Goal: Task Accomplishment & Management: Complete application form

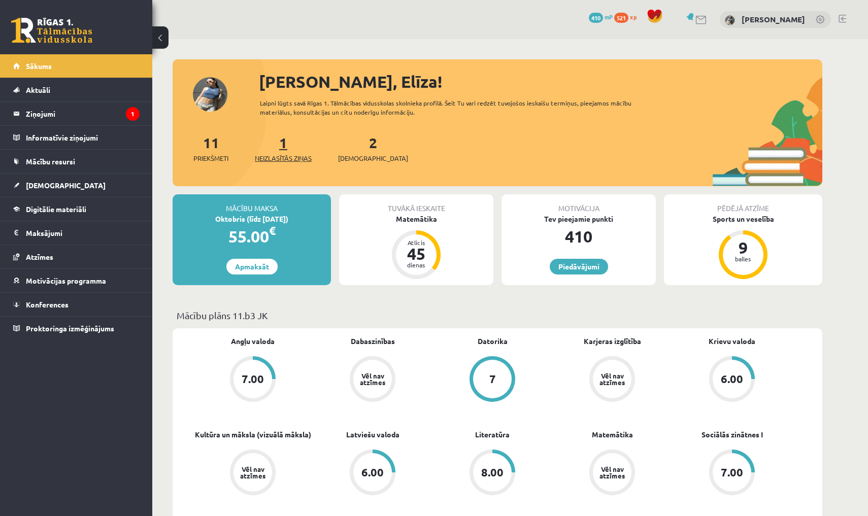
click at [286, 144] on link "1 Neizlasītās ziņas" at bounding box center [283, 148] width 57 height 30
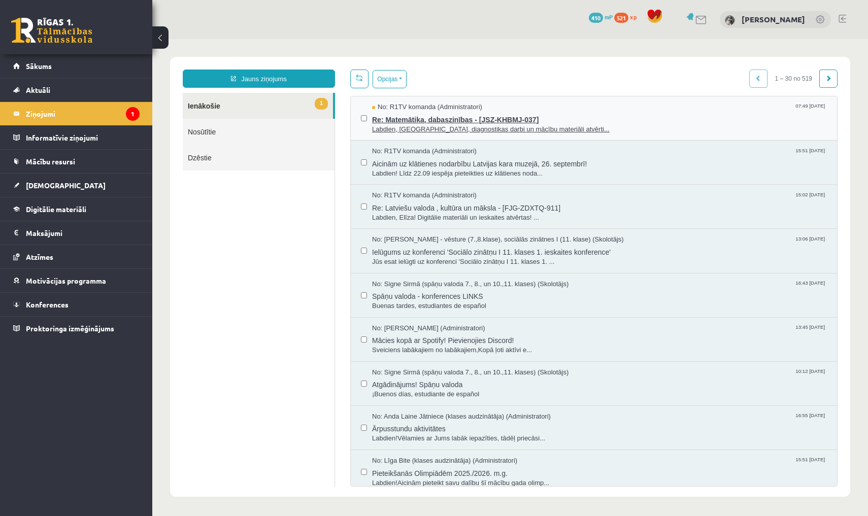
click at [404, 125] on span "Labdien, Elīza, diagnostikas darbi un mācību materiāli atvērti..." at bounding box center [599, 130] width 455 height 10
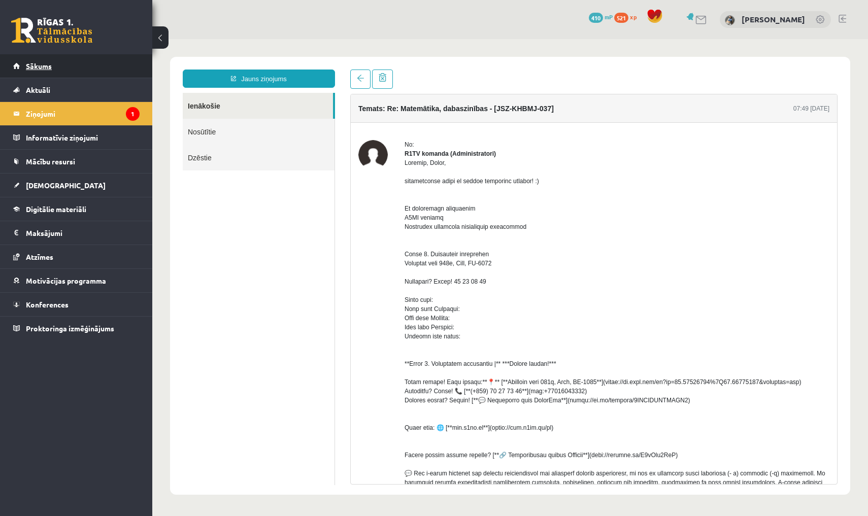
click at [123, 70] on link "Sākums" at bounding box center [76, 65] width 126 height 23
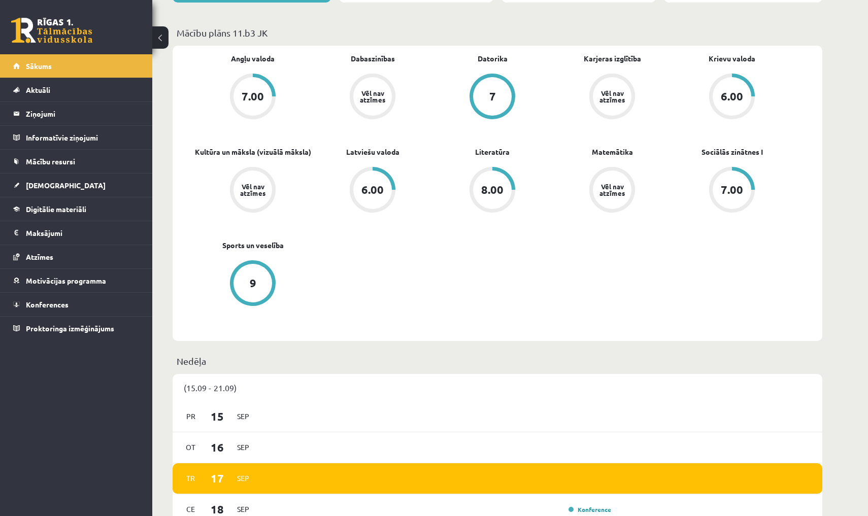
scroll to position [283, 0]
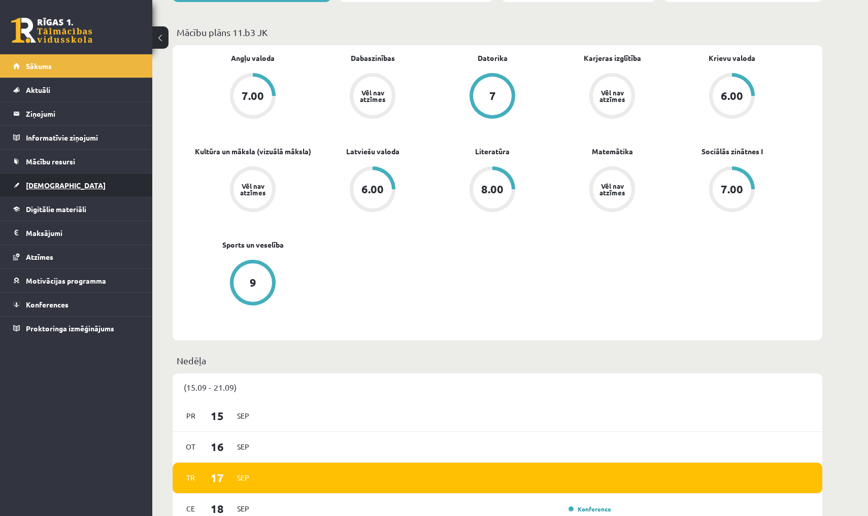
click at [83, 189] on link "[DEMOGRAPHIC_DATA]" at bounding box center [76, 185] width 126 height 23
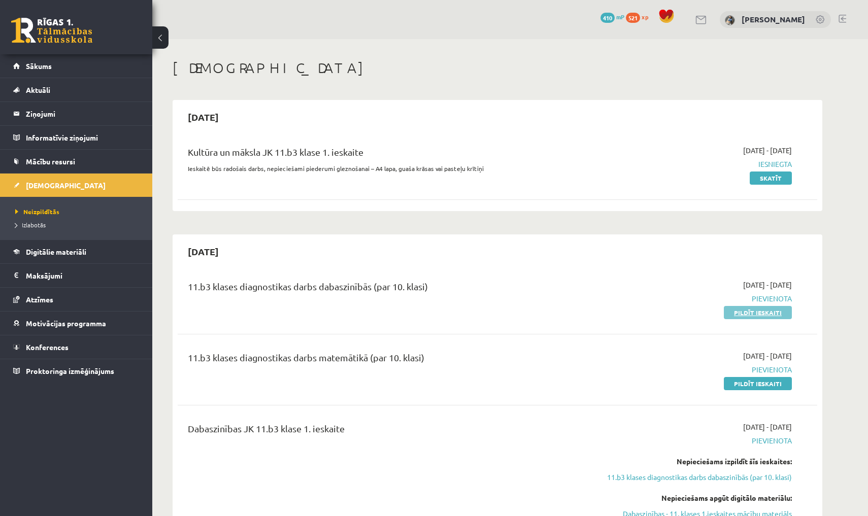
click at [732, 313] on link "Pildīt ieskaiti" at bounding box center [757, 312] width 68 height 13
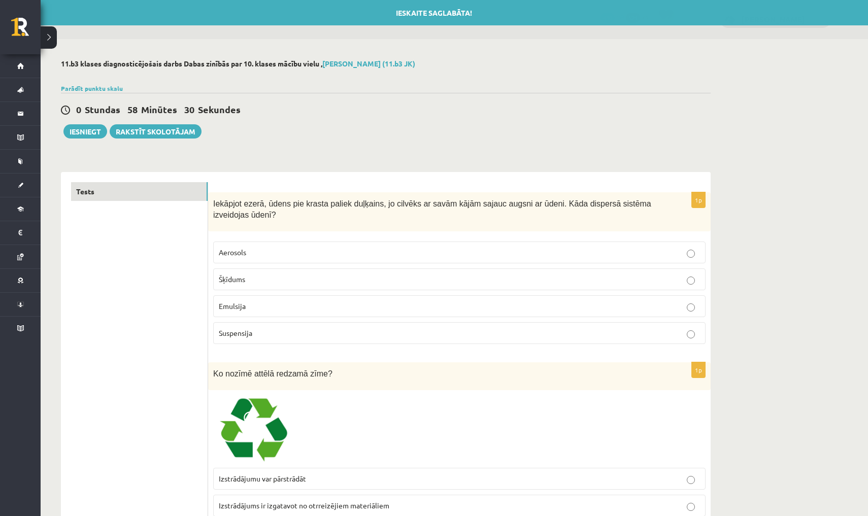
click at [600, 271] on label "Šķīdums" at bounding box center [459, 279] width 492 height 22
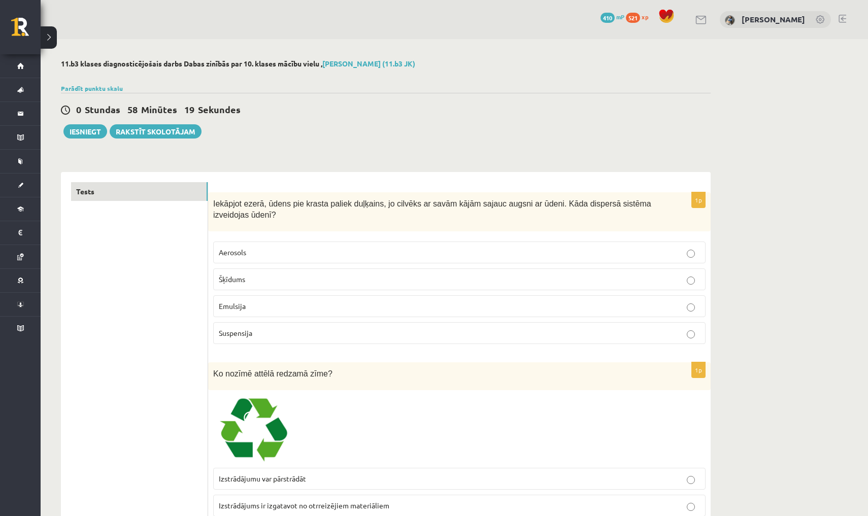
click at [647, 328] on p "Suspensija" at bounding box center [459, 333] width 481 height 11
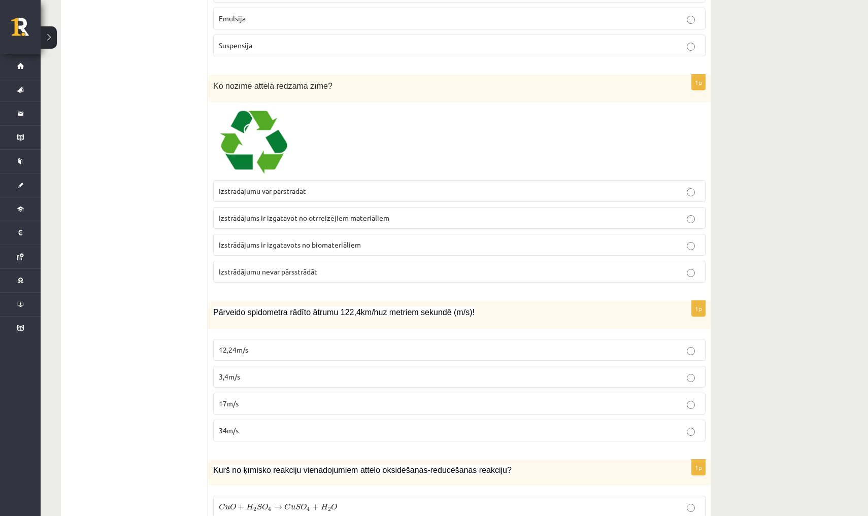
scroll to position [301, 0]
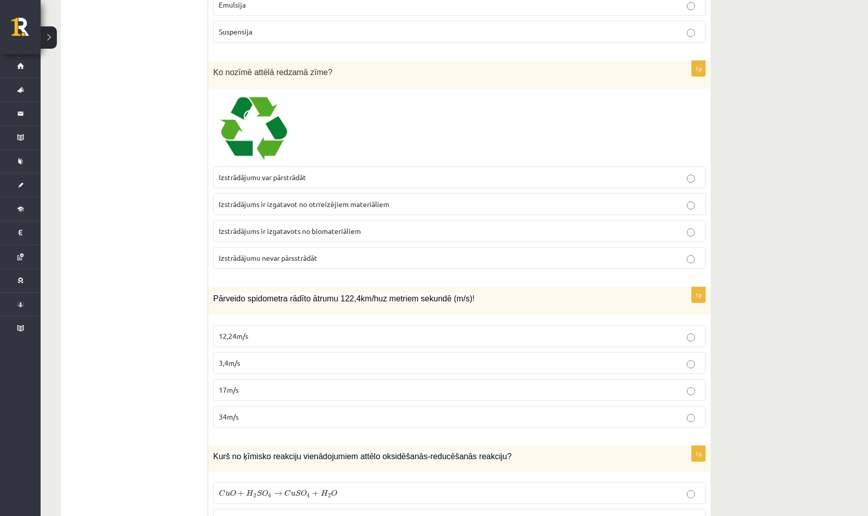
click at [528, 172] on p "Izstrādājumu var pārstrādāt" at bounding box center [459, 177] width 481 height 11
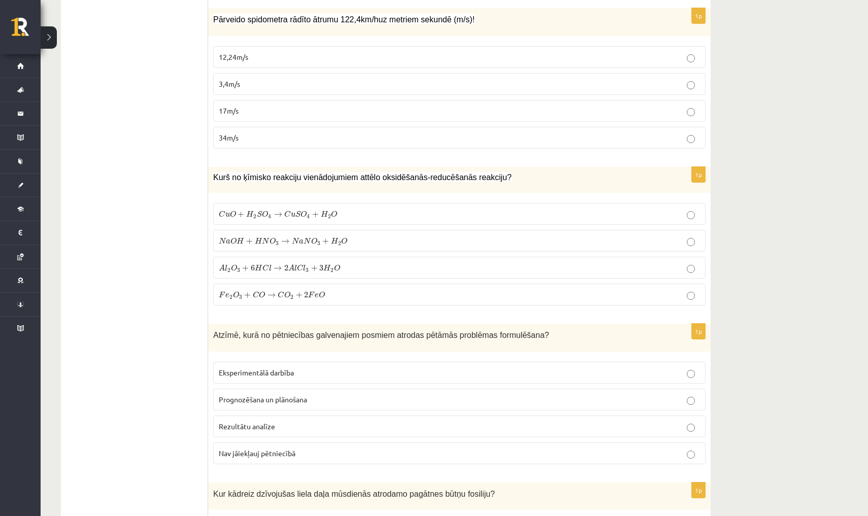
scroll to position [580, 0]
click at [382, 143] on label "34m/s" at bounding box center [459, 138] width 492 height 22
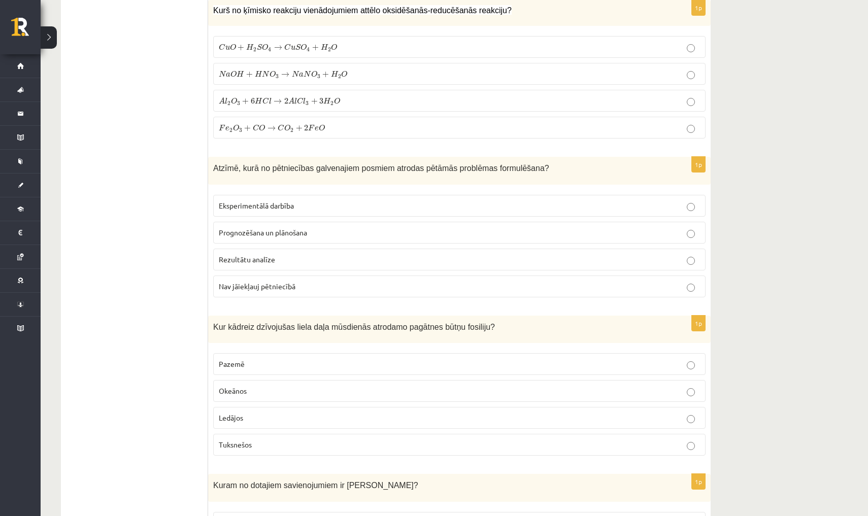
scroll to position [748, 0]
click at [324, 97] on span "A l 2 O 3 + 6 H C l → 2 A l C l 3 + 3 H 2 O" at bounding box center [279, 101] width 121 height 8
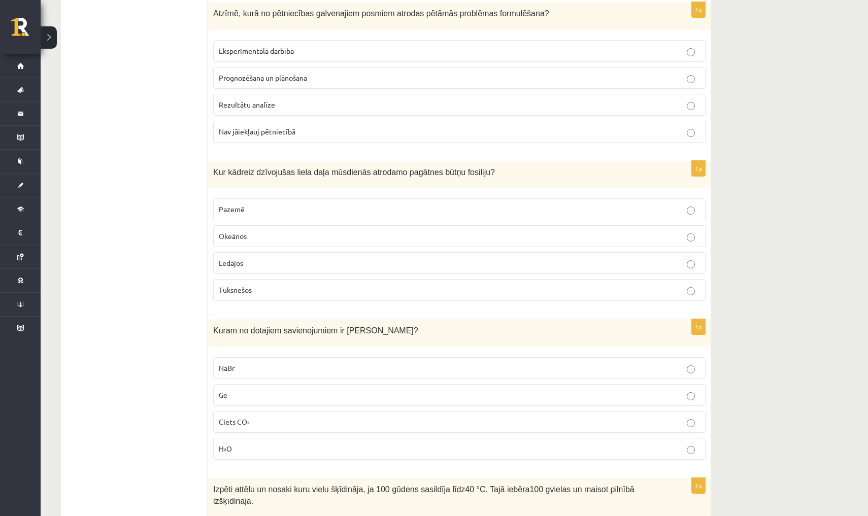
scroll to position [902, 0]
click at [425, 80] on p "Prognozēšana un plānošana" at bounding box center [459, 78] width 481 height 11
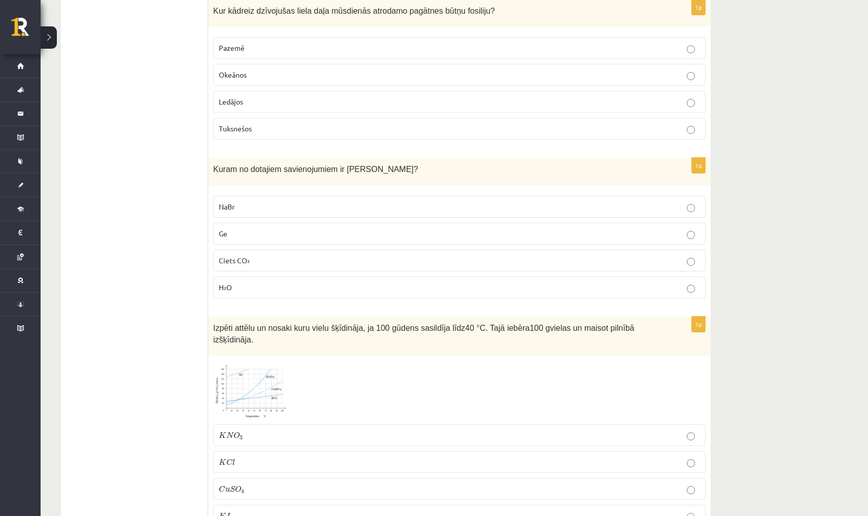
scroll to position [1064, 0]
click at [292, 79] on label "Okeānos" at bounding box center [459, 74] width 492 height 22
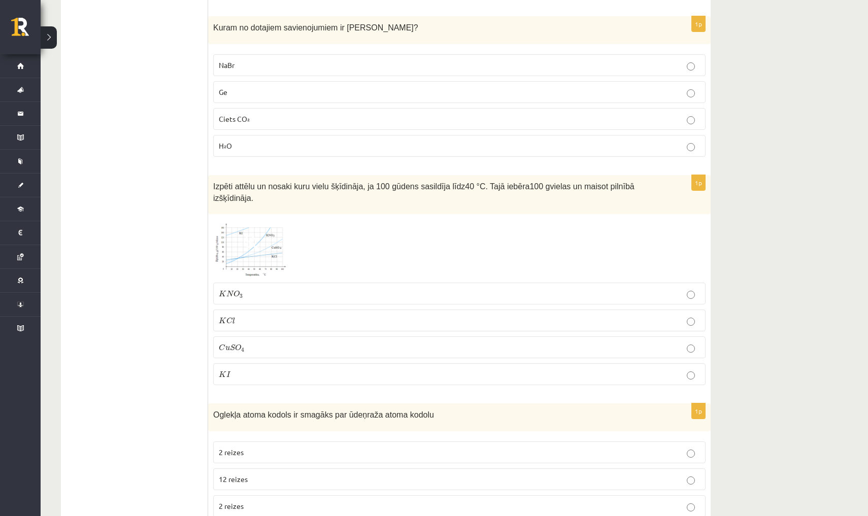
scroll to position [1205, 0]
click at [317, 65] on p "NaBr" at bounding box center [459, 64] width 481 height 11
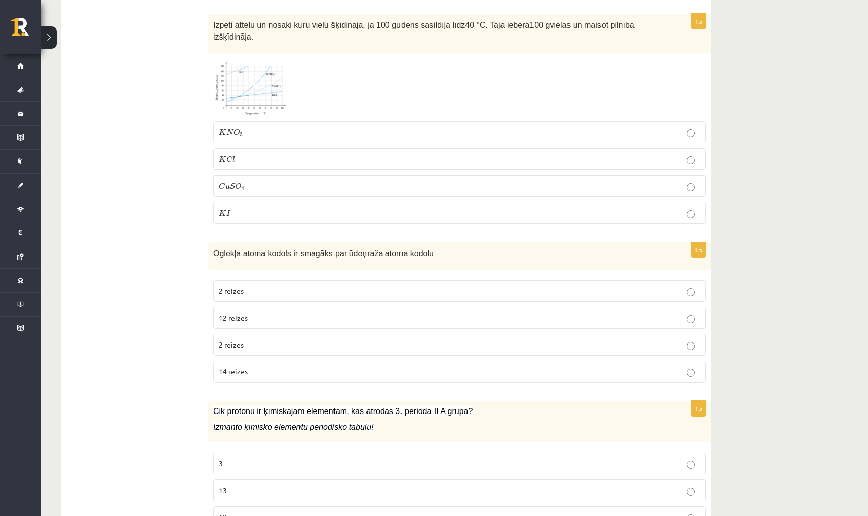
scroll to position [1368, 0]
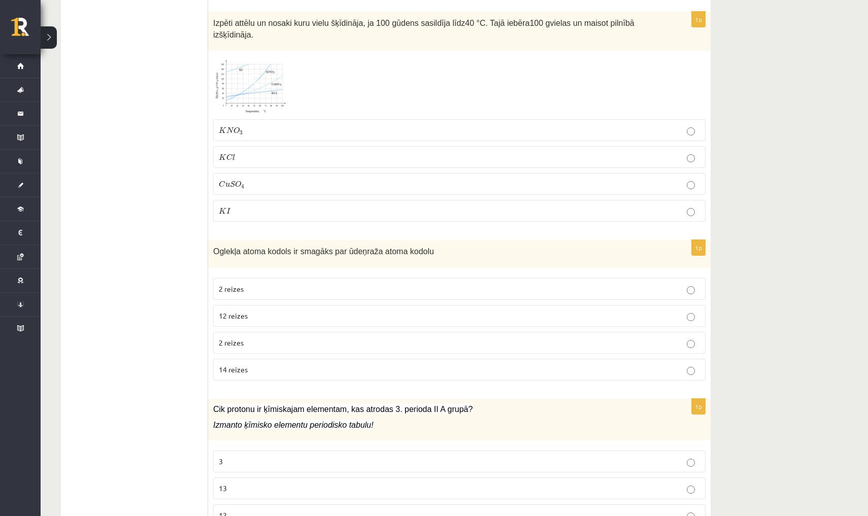
click at [258, 78] on span at bounding box center [252, 80] width 16 height 16
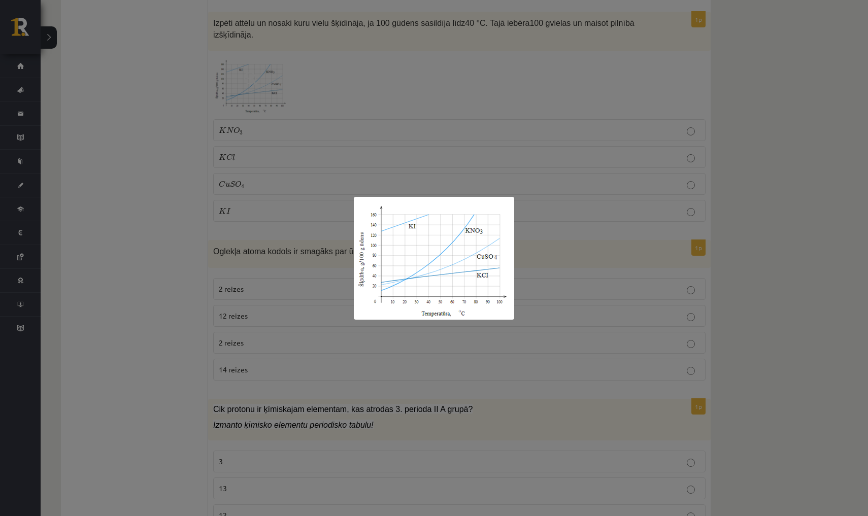
click at [377, 174] on div at bounding box center [434, 258] width 868 height 516
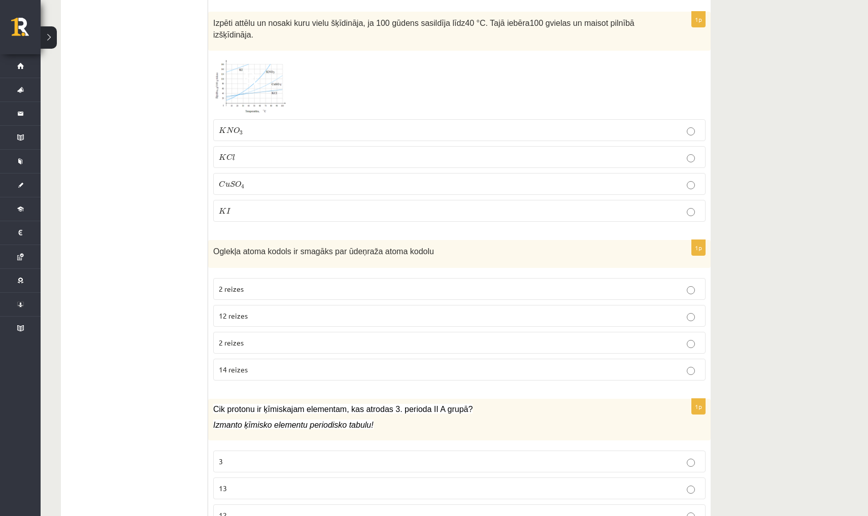
click at [266, 62] on img at bounding box center [251, 85] width 76 height 58
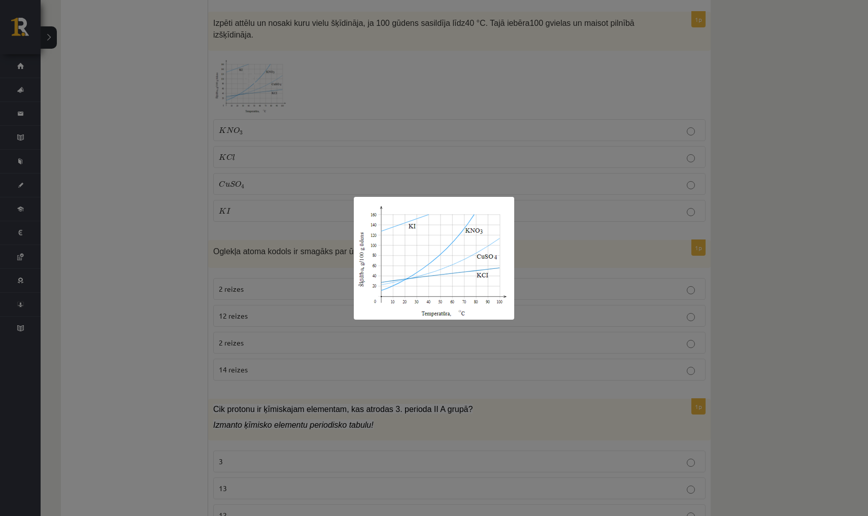
click at [319, 122] on div at bounding box center [434, 258] width 868 height 516
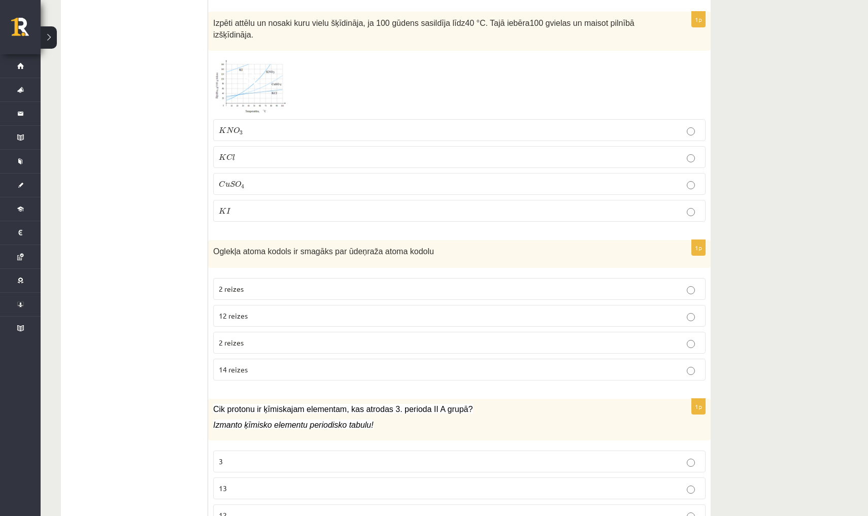
click at [323, 155] on p "K C l K C l" at bounding box center [459, 157] width 481 height 11
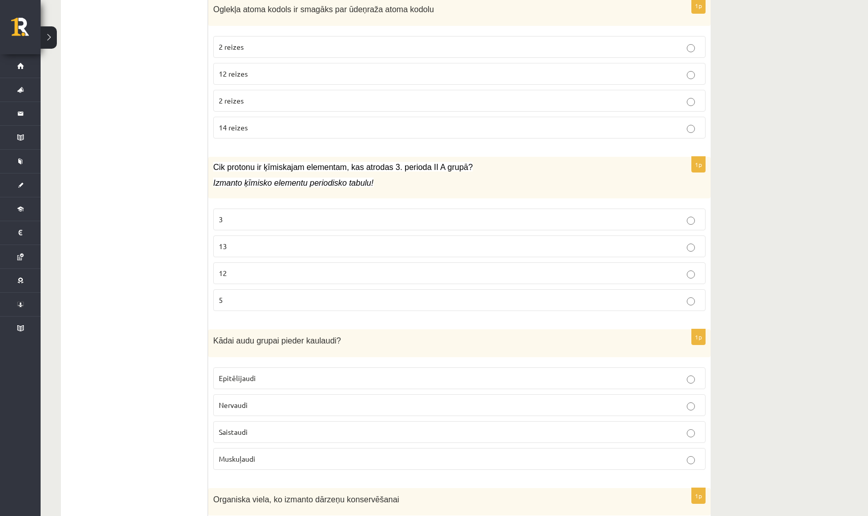
scroll to position [1610, 0]
click at [291, 78] on label "12 reizes" at bounding box center [459, 74] width 492 height 22
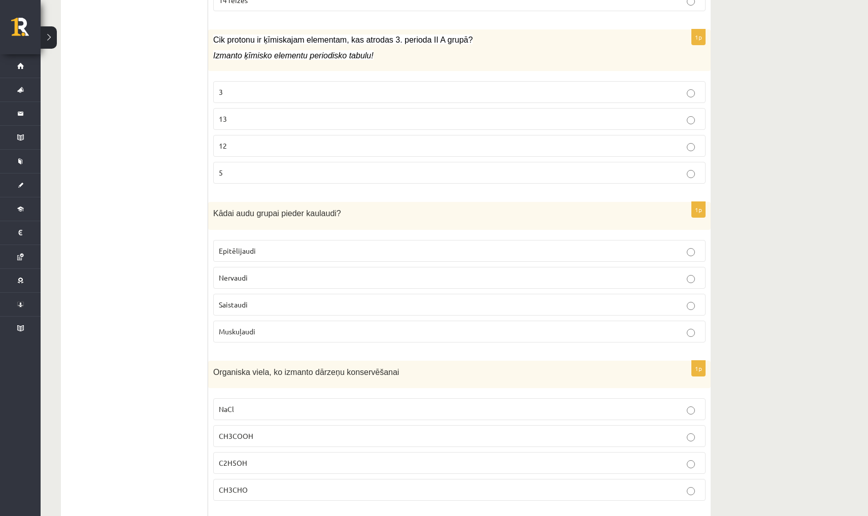
scroll to position [1752, 0]
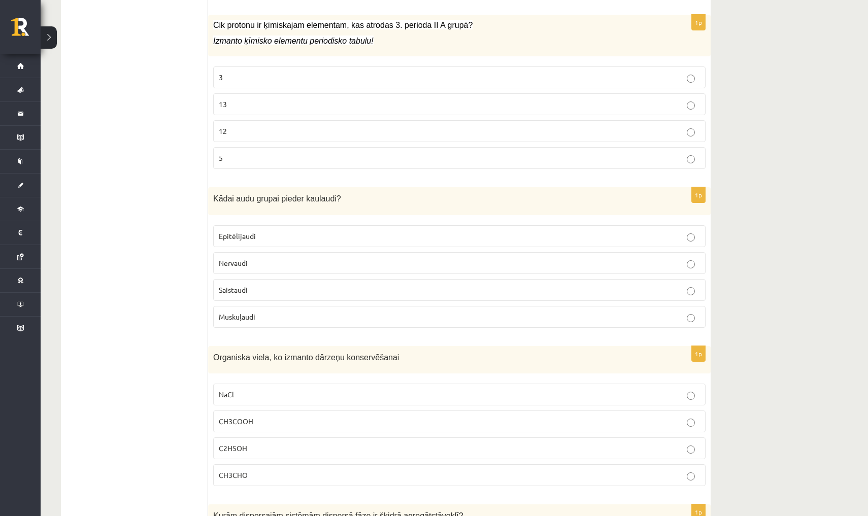
click at [295, 126] on p "12" at bounding box center [459, 131] width 481 height 11
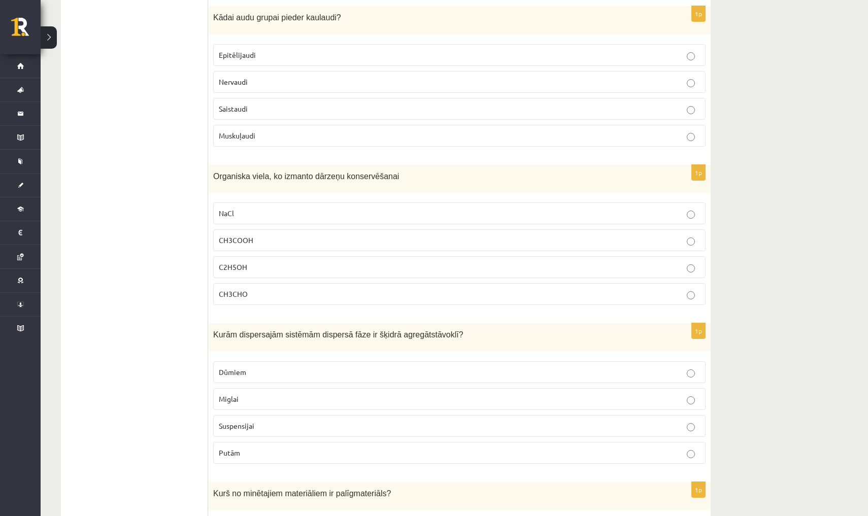
scroll to position [1939, 0]
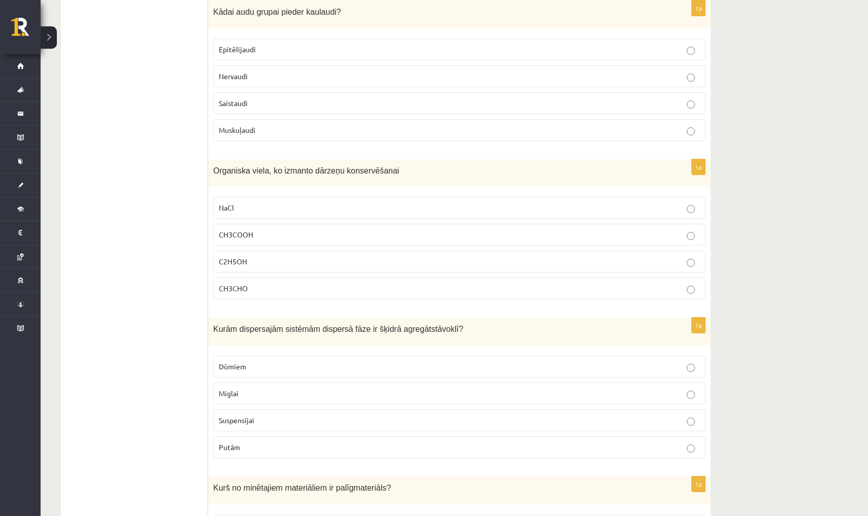
click at [292, 114] on fieldset "Epitēlijaudi Nervaudi Saistaudi Muskuļaudi" at bounding box center [459, 88] width 492 height 111
click at [291, 106] on label "Saistaudi" at bounding box center [459, 103] width 492 height 22
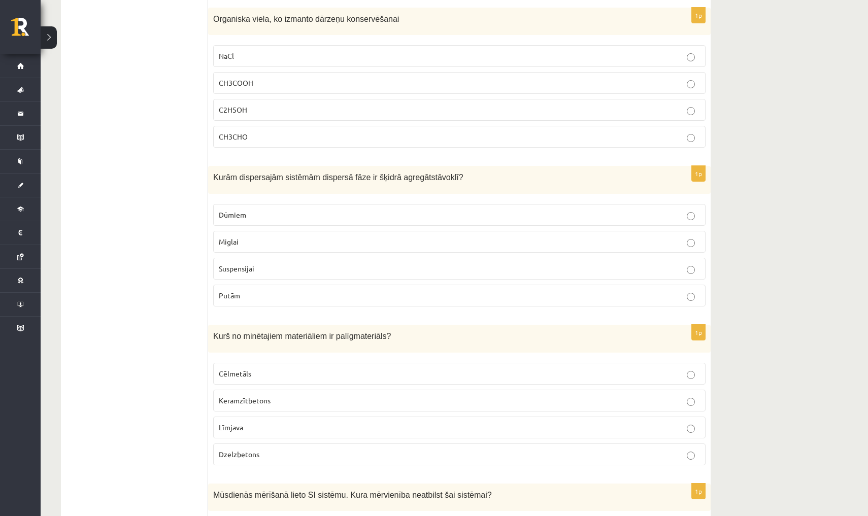
scroll to position [2093, 0]
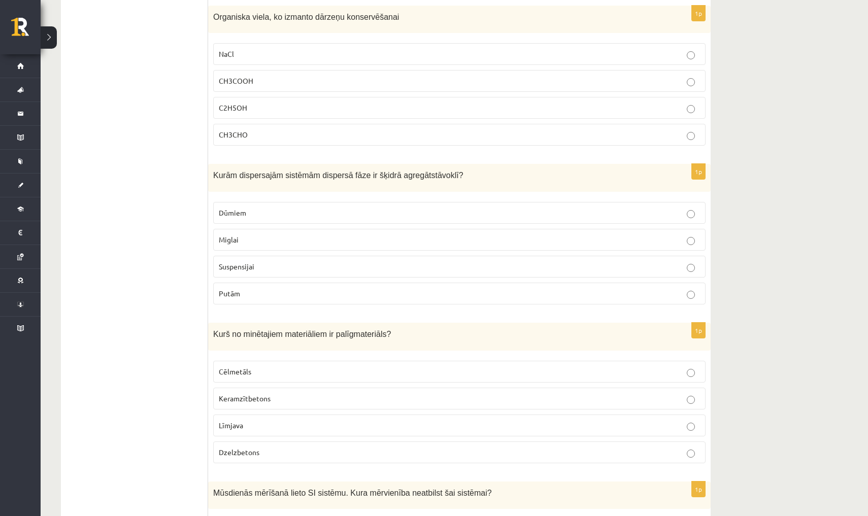
click at [383, 76] on p "CH3COOH" at bounding box center [459, 81] width 481 height 11
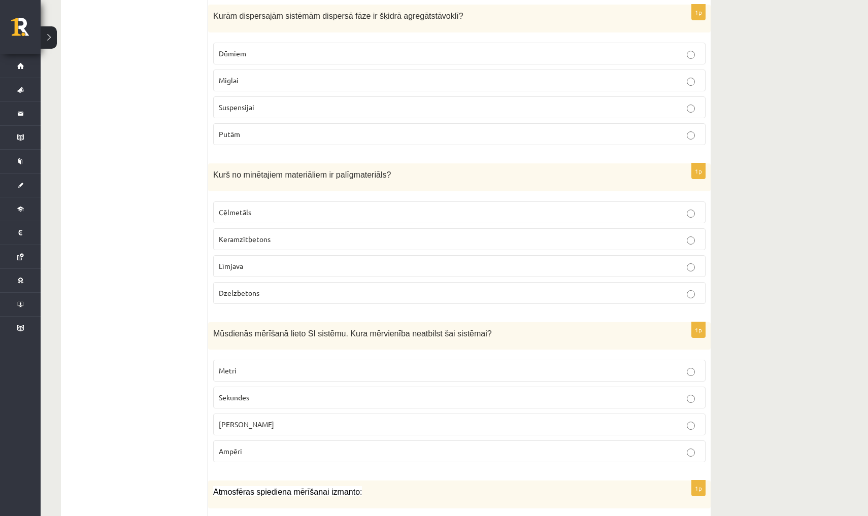
scroll to position [2252, 0]
click at [388, 75] on p "Miglai" at bounding box center [459, 80] width 481 height 11
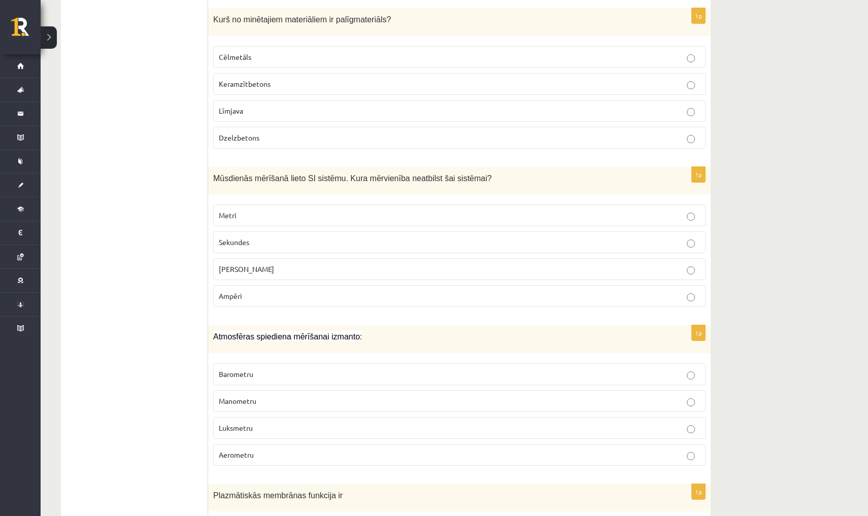
scroll to position [2410, 0]
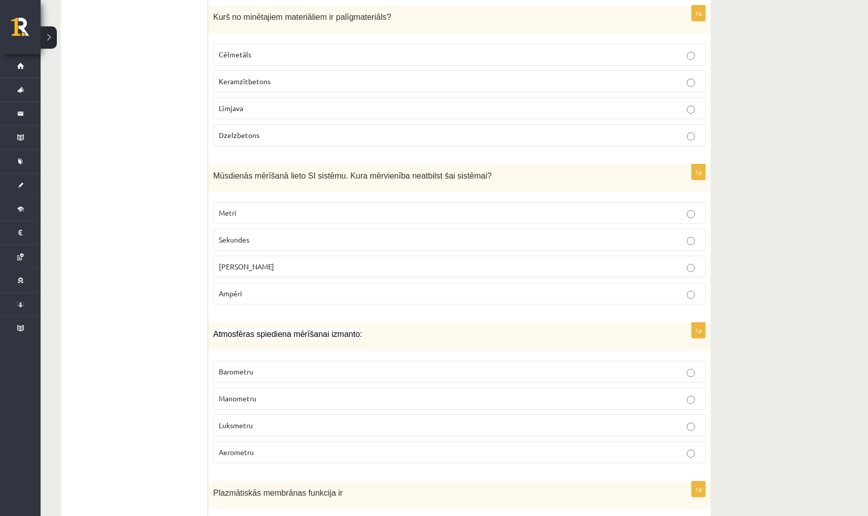
click at [369, 103] on p "Līmjava" at bounding box center [459, 108] width 481 height 11
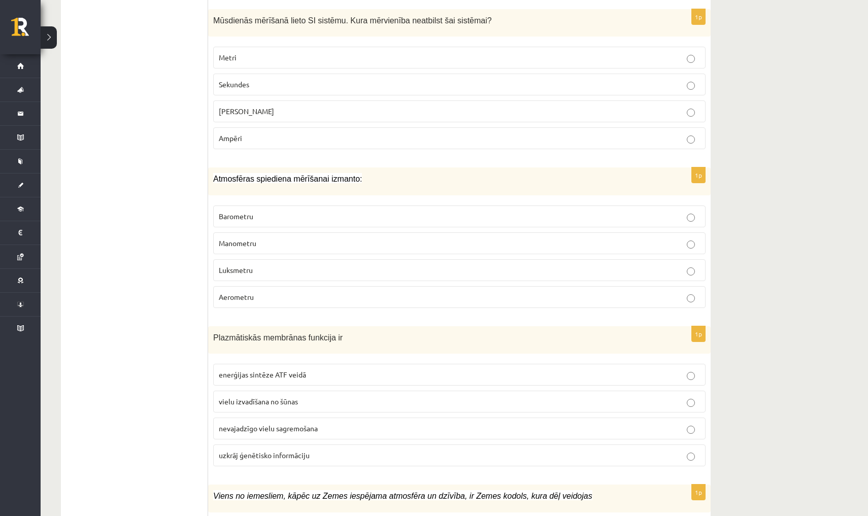
scroll to position [2569, 0]
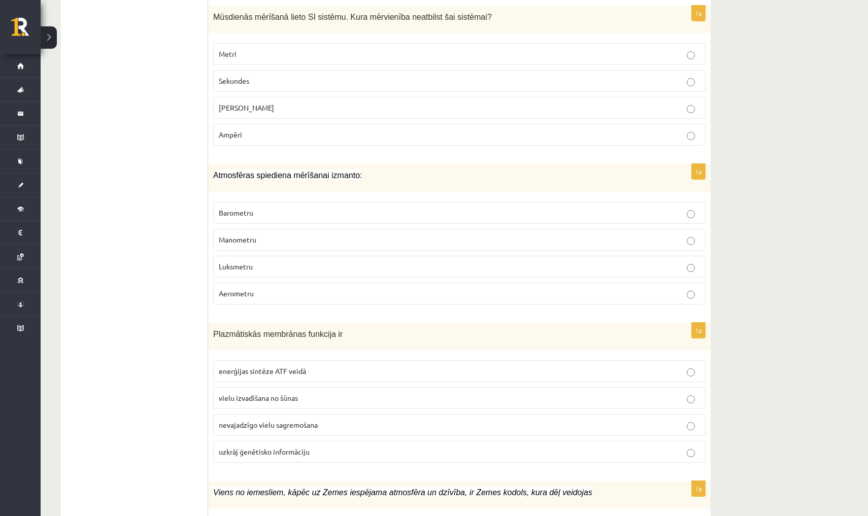
click at [348, 97] on label "Celsija grādi" at bounding box center [459, 108] width 492 height 22
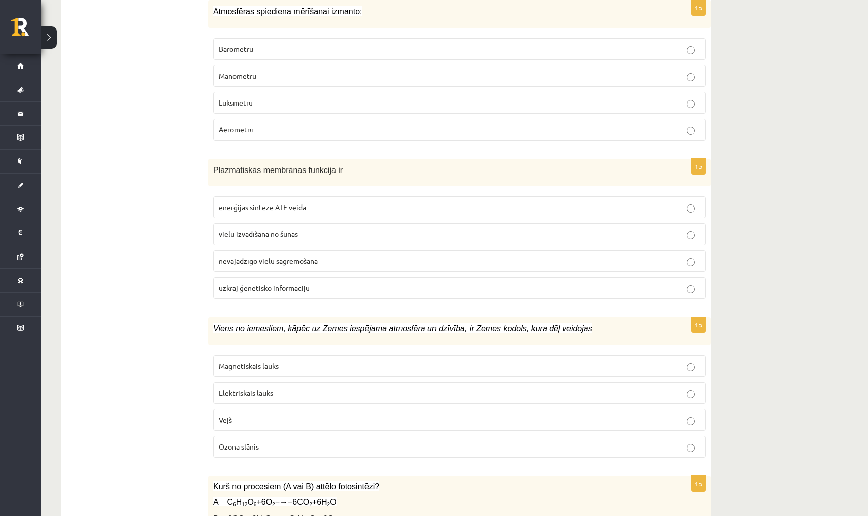
scroll to position [2732, 0]
click at [350, 72] on p "Manometru" at bounding box center [459, 76] width 481 height 11
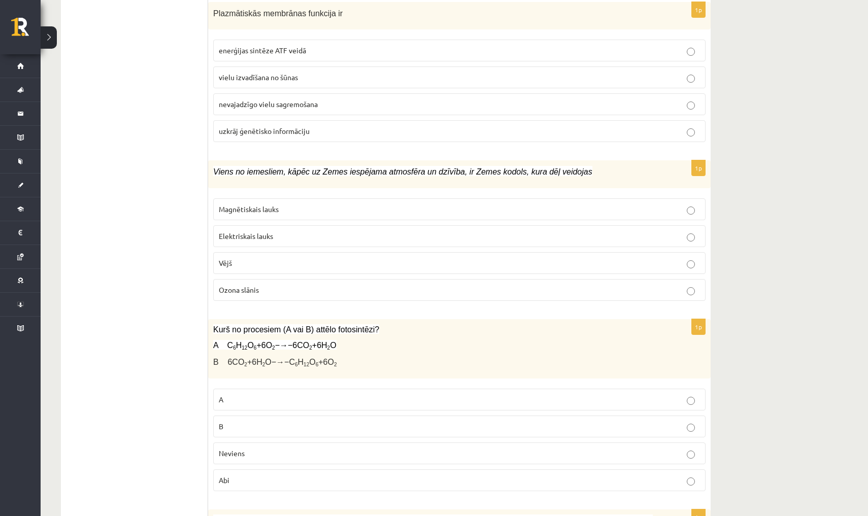
scroll to position [2889, 0]
click at [300, 74] on p "vielu izvadīšana no šūnas" at bounding box center [459, 78] width 481 height 11
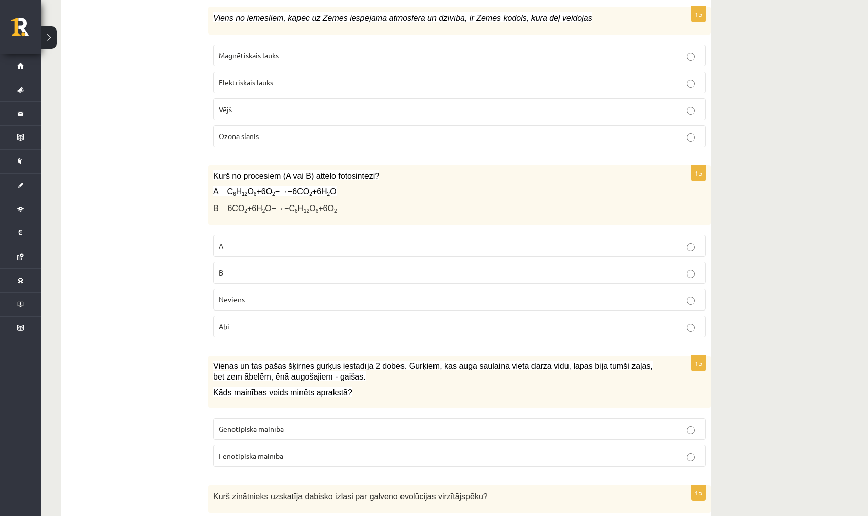
scroll to position [3043, 0]
click at [341, 54] on p "Magnētiskais lauks" at bounding box center [459, 55] width 481 height 11
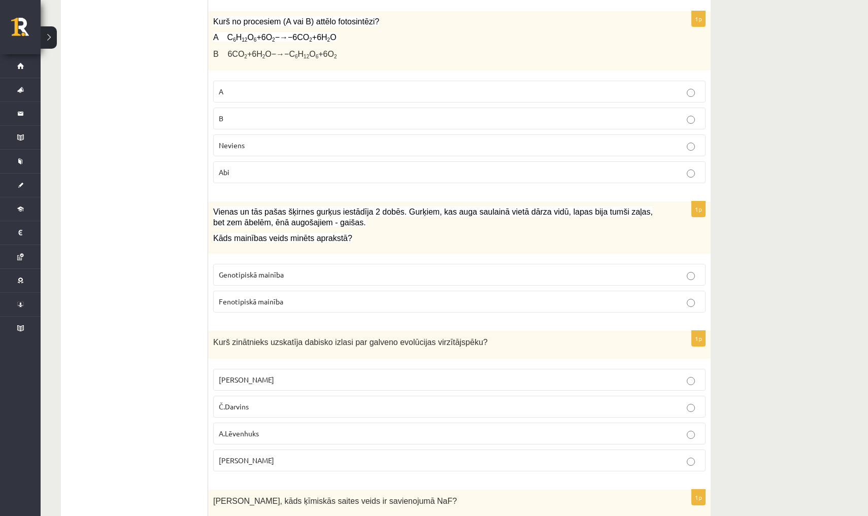
scroll to position [3198, 0]
click at [339, 113] on p "B" at bounding box center [459, 118] width 481 height 11
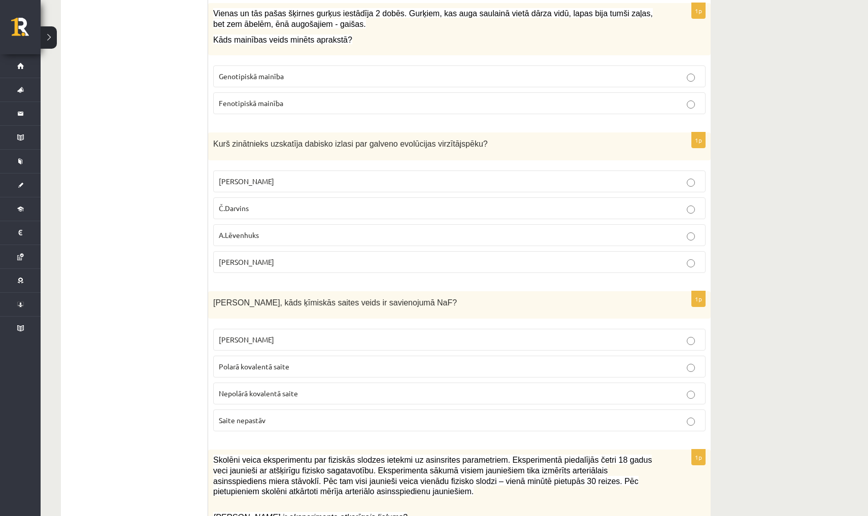
scroll to position [3396, 0]
click at [369, 98] on p "Fenotipiskā mainība" at bounding box center [459, 102] width 481 height 11
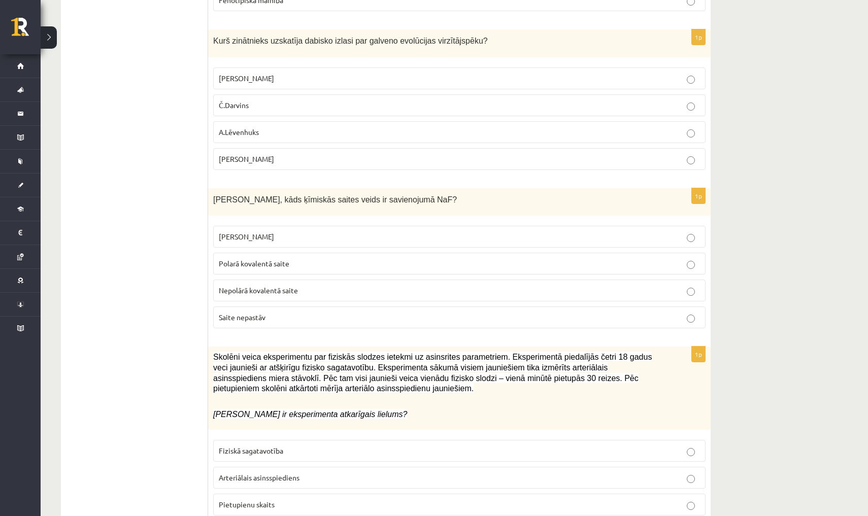
scroll to position [3502, 0]
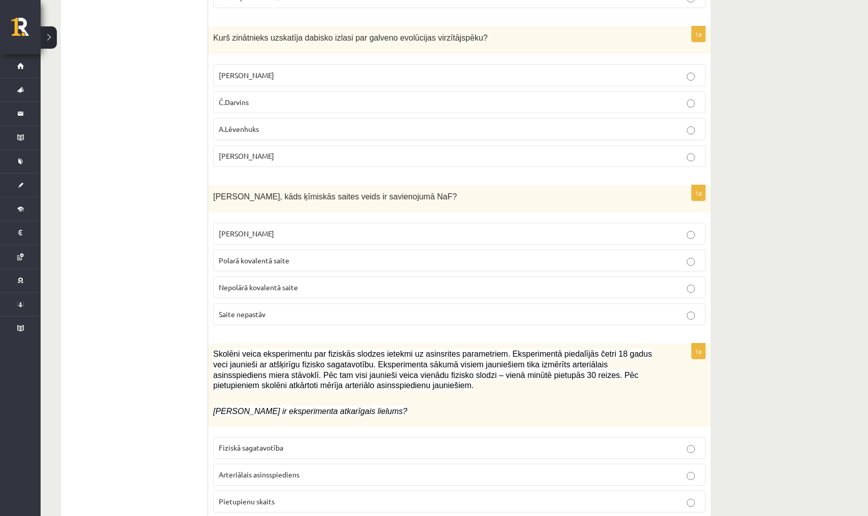
click at [231, 97] on p "Č.Darvins" at bounding box center [459, 102] width 481 height 11
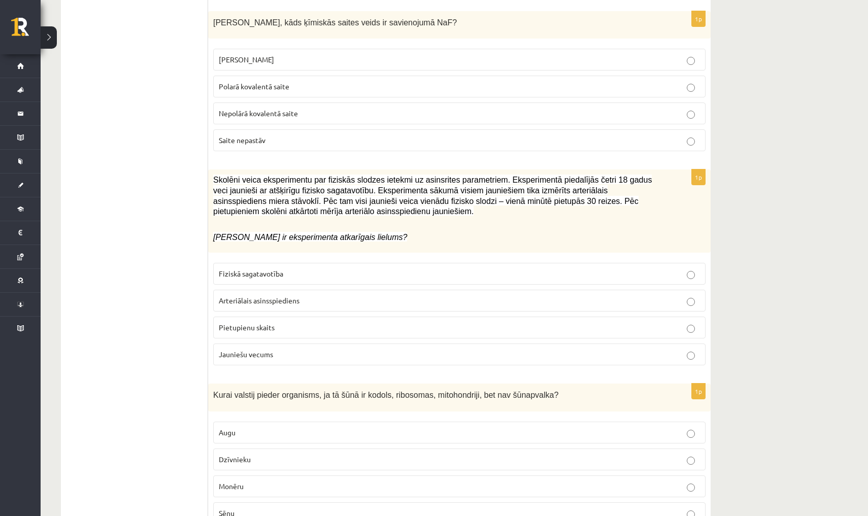
scroll to position [3681, 0]
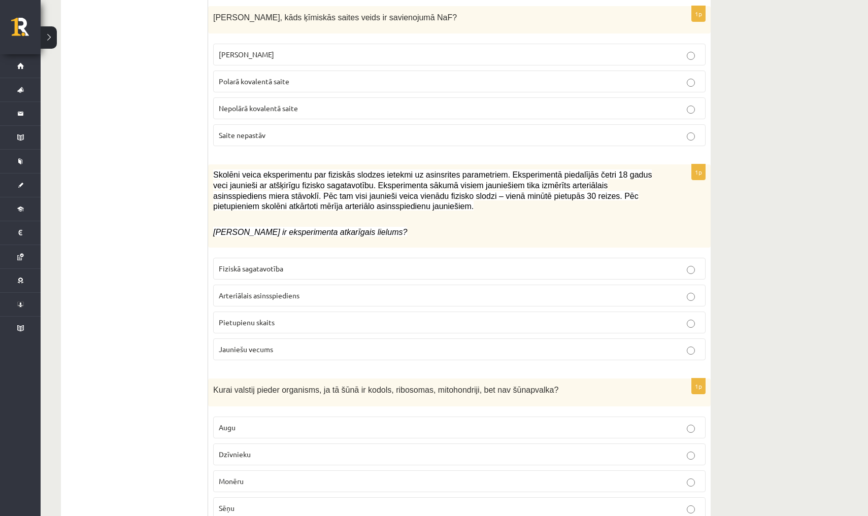
click at [307, 49] on p "Jonu saite" at bounding box center [459, 54] width 481 height 11
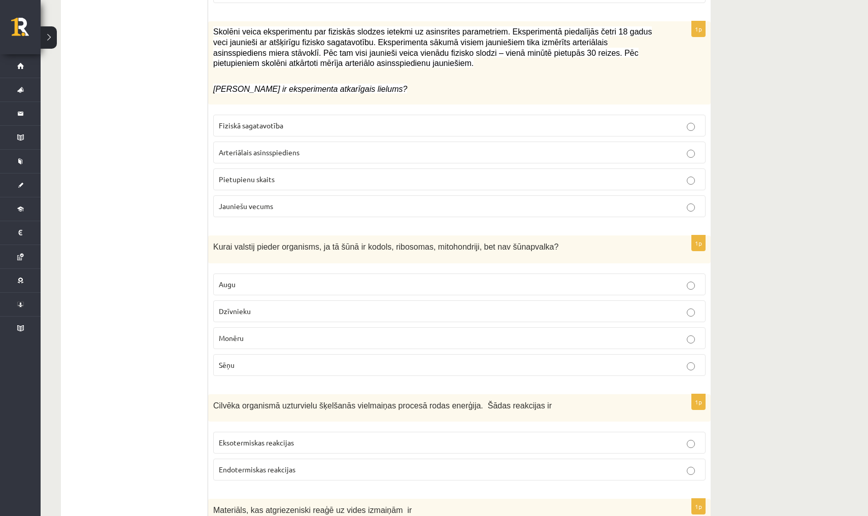
scroll to position [3825, 0]
click at [330, 200] on p "Jauniešu vecums" at bounding box center [459, 205] width 481 height 11
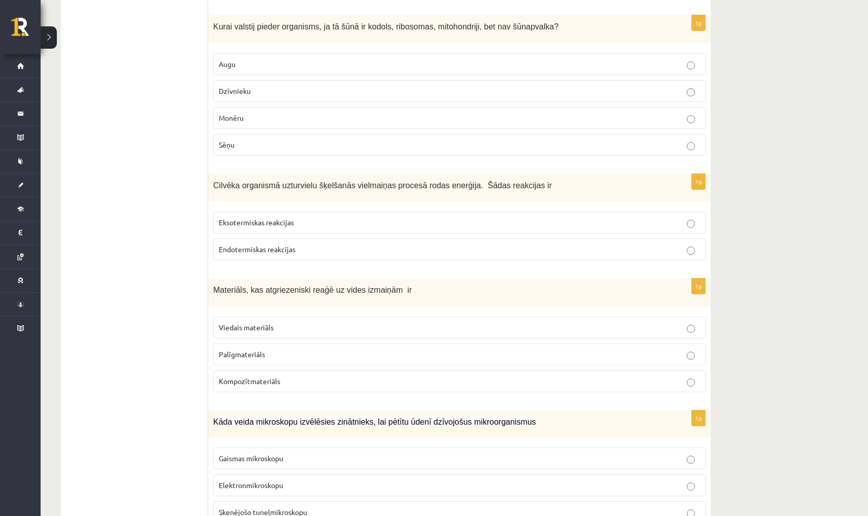
scroll to position [4044, 0]
click at [332, 86] on p "Dzīvnieku" at bounding box center [459, 91] width 481 height 11
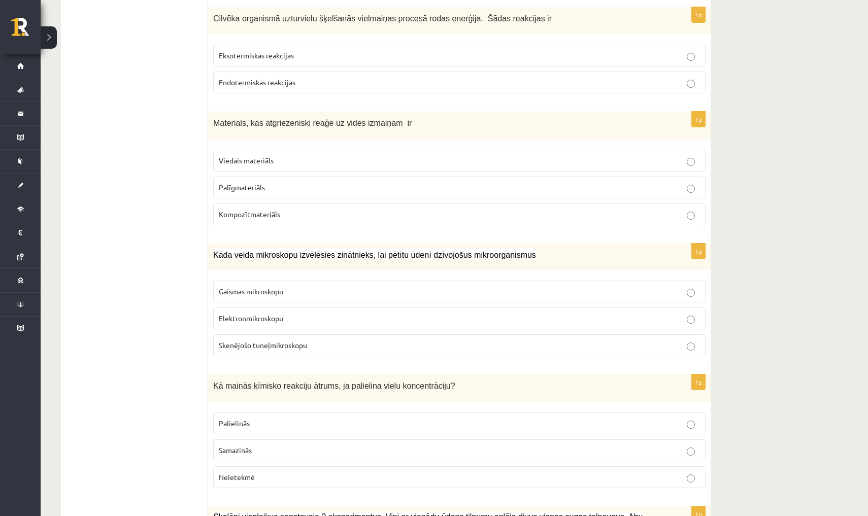
scroll to position [4203, 0]
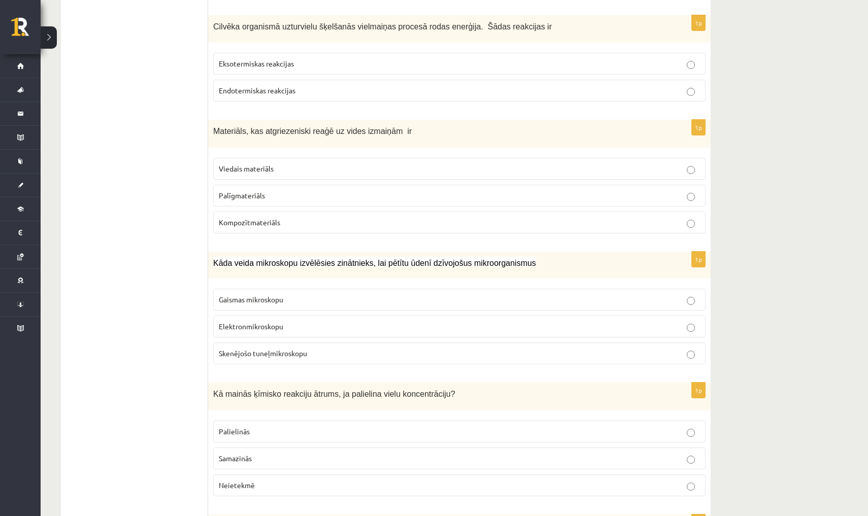
click at [252, 86] on span "Endotermiskas reakcijas" at bounding box center [257, 90] width 77 height 9
click at [330, 60] on label "Eksotermiskas reakcijas" at bounding box center [459, 64] width 492 height 22
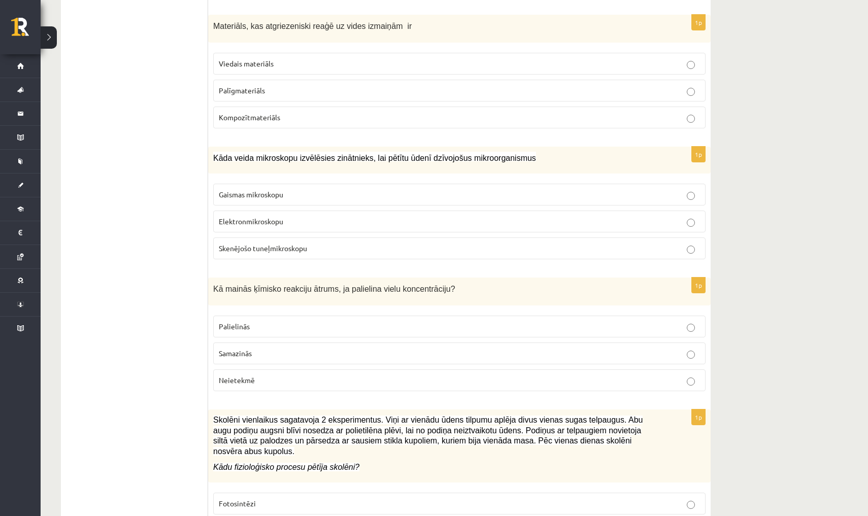
scroll to position [4308, 0]
click at [258, 59] on span "Viedais materiāls" at bounding box center [246, 63] width 55 height 9
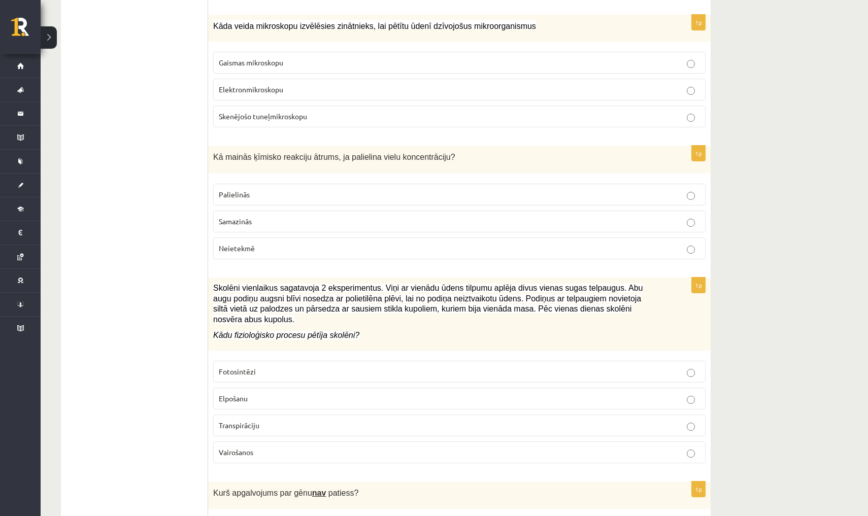
scroll to position [4439, 0]
click at [315, 58] on p "Gaismas mikroskopu" at bounding box center [459, 63] width 481 height 11
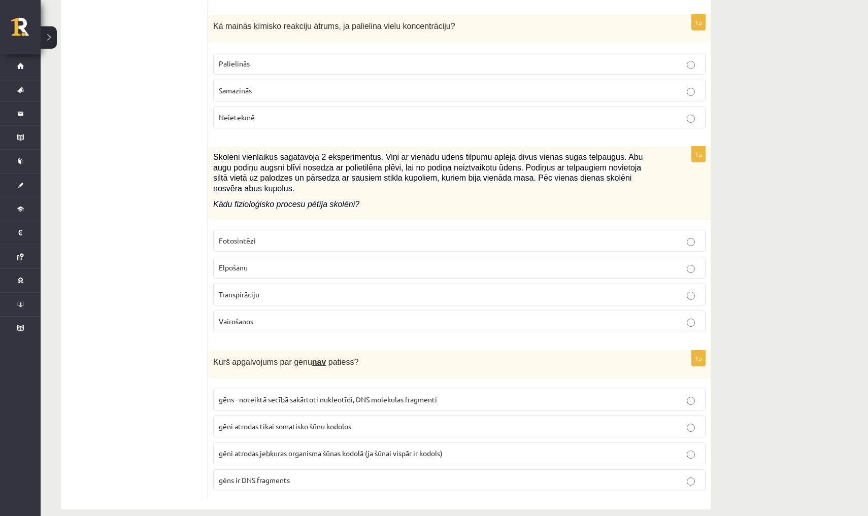
scroll to position [4570, 0]
click at [245, 59] on span "Palielinās" at bounding box center [234, 63] width 31 height 9
click at [419, 422] on p "gēni atrodas tikai somatisko šūnu kodolos" at bounding box center [459, 427] width 481 height 11
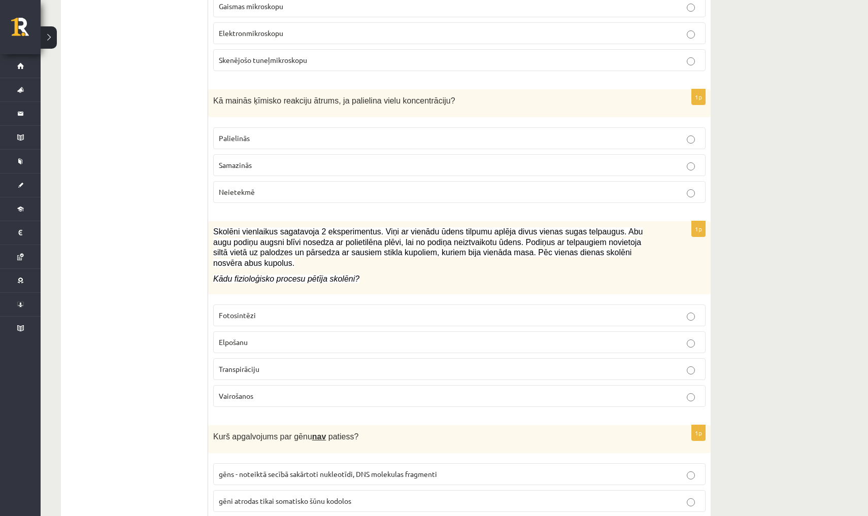
scroll to position [4492, 0]
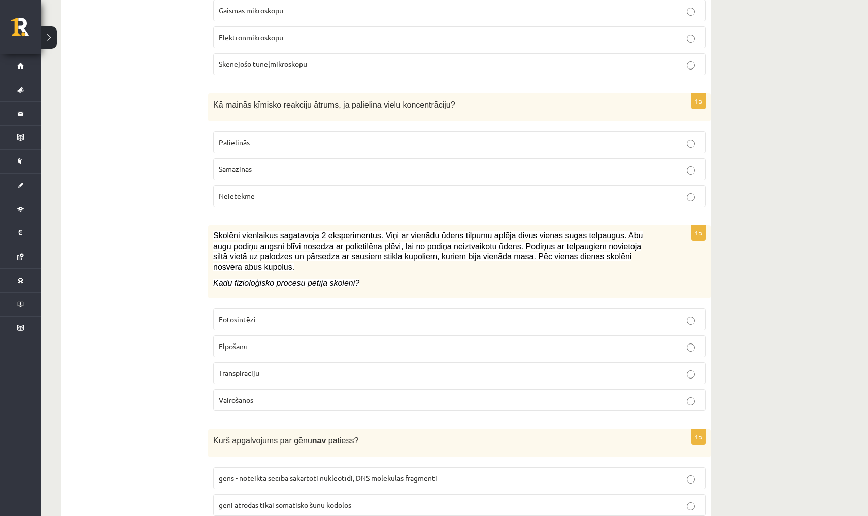
click at [495, 313] on label "Fotosintēzi" at bounding box center [459, 319] width 492 height 22
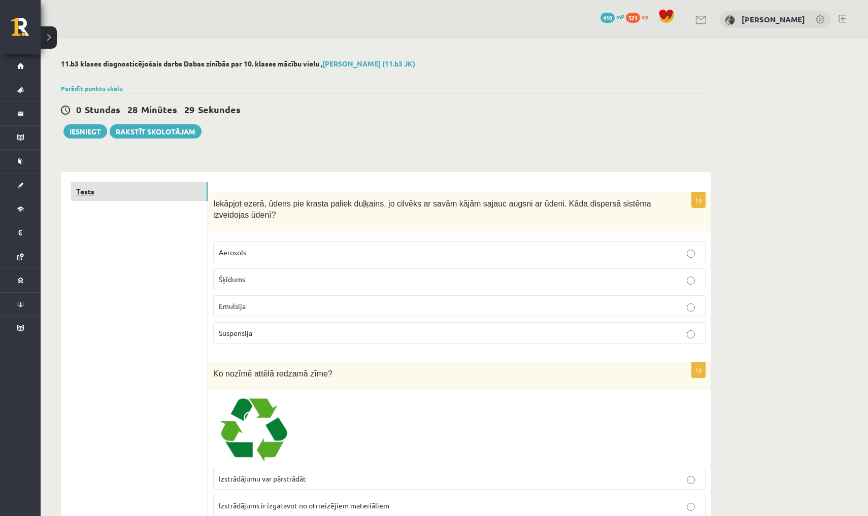
scroll to position [0, 0]
click at [86, 134] on button "Iesniegt" at bounding box center [85, 131] width 44 height 14
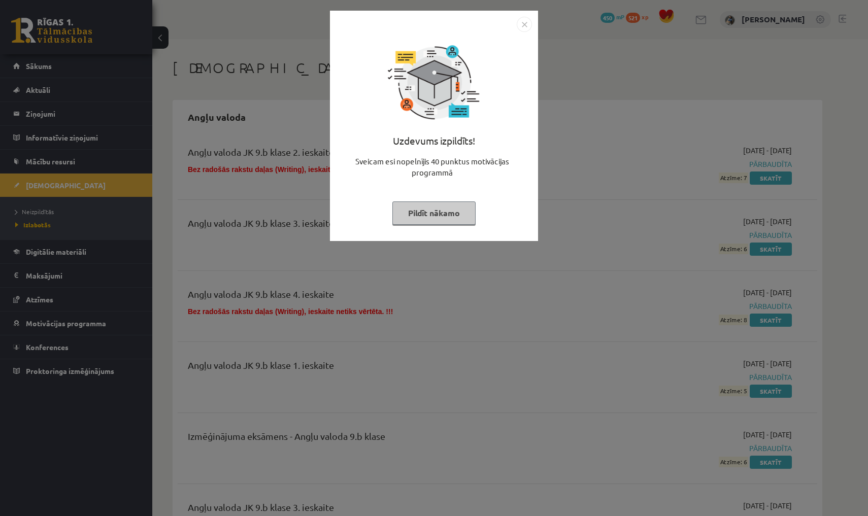
click at [524, 25] on img "Close" at bounding box center [523, 24] width 15 height 15
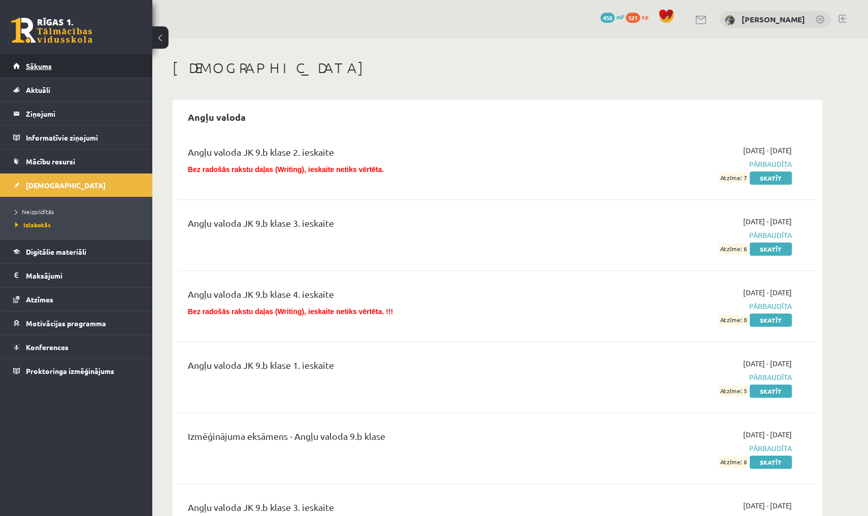
click at [106, 71] on link "Sākums" at bounding box center [76, 65] width 126 height 23
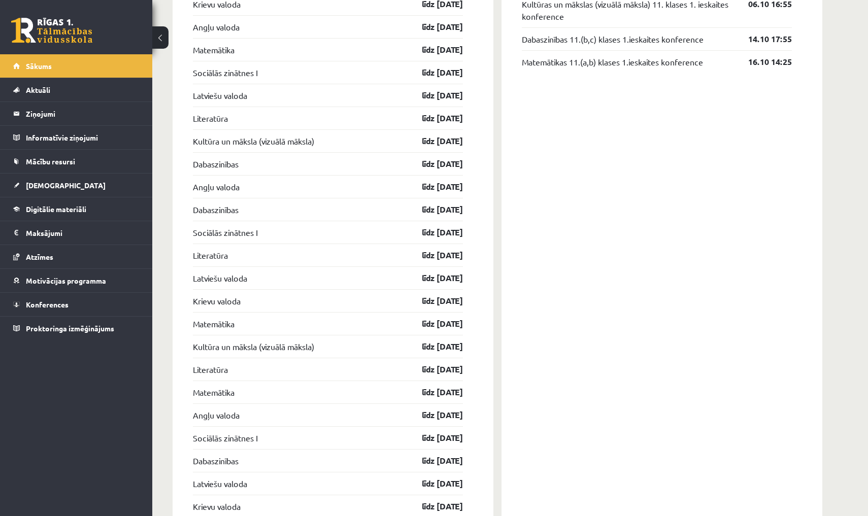
scroll to position [650, 0]
